Goal: Information Seeking & Learning: Learn about a topic

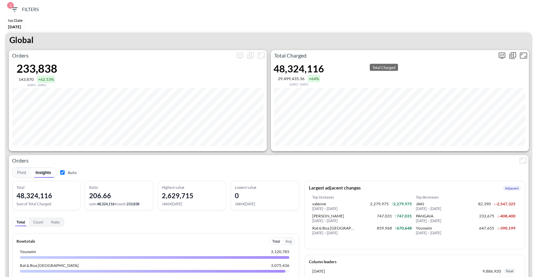
click at [503, 52] on icon "more" at bounding box center [502, 55] width 8 height 8
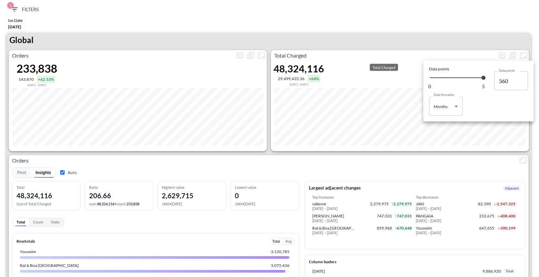
click at [442, 113] on body "BI.P.EYE, Interactive Analytics Dashboards 1 Filters Iso Date May 01, 2025 Glob…" at bounding box center [269, 138] width 539 height 277
click at [440, 106] on body "BI.P.EYE, Interactive Analytics Dashboards 1 Filters Iso Date May 01, 2025 Glob…" at bounding box center [269, 138] width 539 height 277
click at [439, 118] on ul "Days Months" at bounding box center [446, 129] width 34 height 26
click at [438, 123] on div "Days" at bounding box center [438, 123] width 9 height 6
type input "Days"
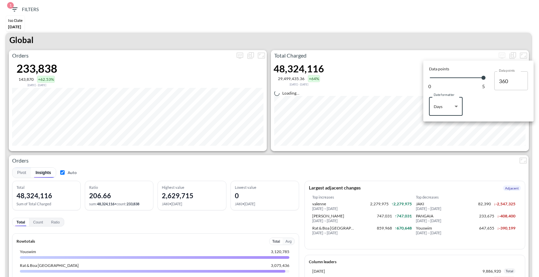
type input "146"
click at [392, 34] on div at bounding box center [269, 138] width 539 height 277
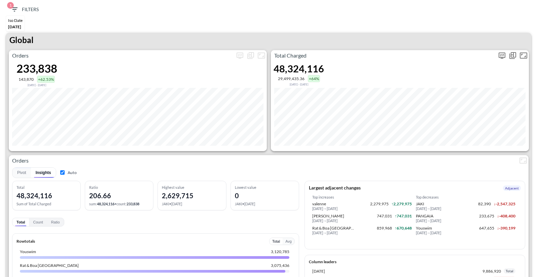
click at [500, 60] on button "more" at bounding box center [502, 55] width 11 height 11
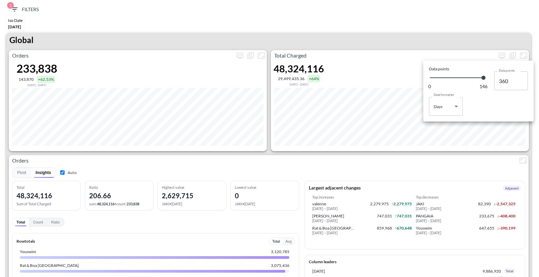
click at [448, 103] on body "BI.P.EYE, Interactive Analytics Dashboards 1 Filters Iso Date May 01, 2025 Glob…" at bounding box center [269, 138] width 539 height 277
click at [445, 130] on li "Months" at bounding box center [446, 134] width 34 height 10
type input "Months"
click at [409, 31] on div at bounding box center [269, 138] width 539 height 277
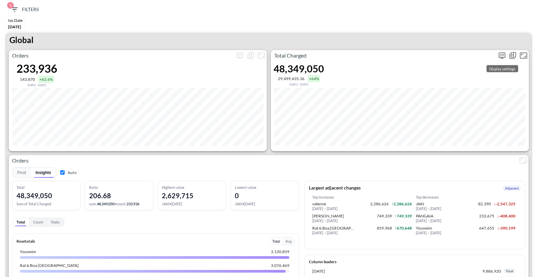
click at [501, 59] on icon "more" at bounding box center [502, 55] width 8 height 8
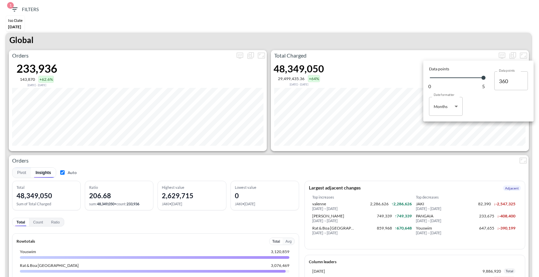
click at [451, 109] on body "BI.P.EYE, Interactive Analytics Dashboards 1 Filters Iso Date May 01, 2025 Glob…" at bounding box center [269, 138] width 539 height 277
click at [444, 123] on li "Days" at bounding box center [446, 123] width 34 height 10
type input "Days"
type input "146"
click at [403, 153] on div at bounding box center [269, 138] width 539 height 277
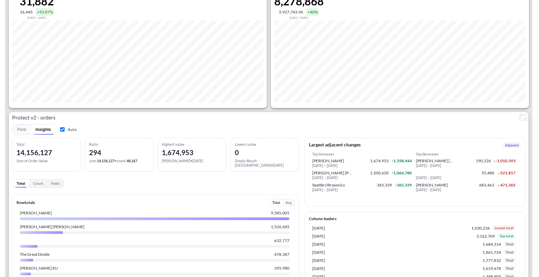
scroll to position [1393, 0]
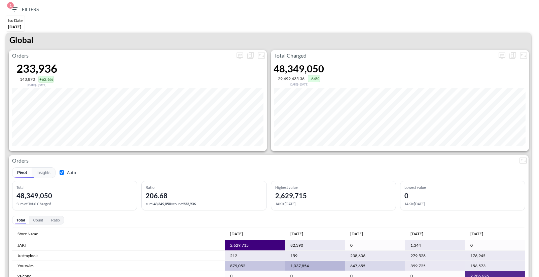
scroll to position [1393, 0]
